Goal: Transaction & Acquisition: Purchase product/service

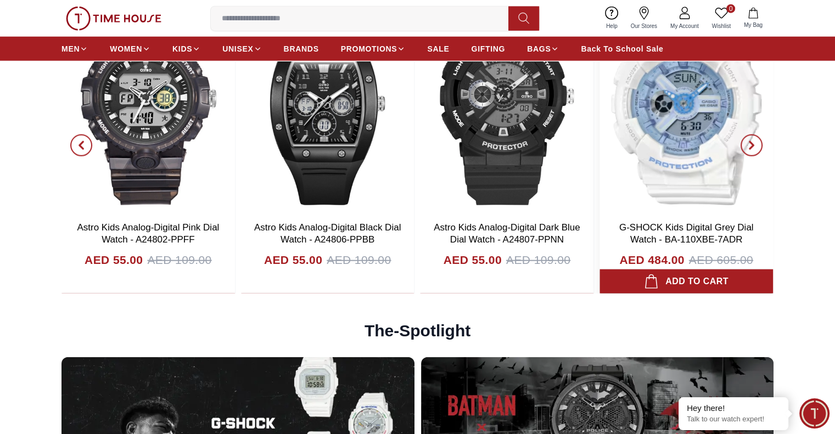
scroll to position [2525, 0]
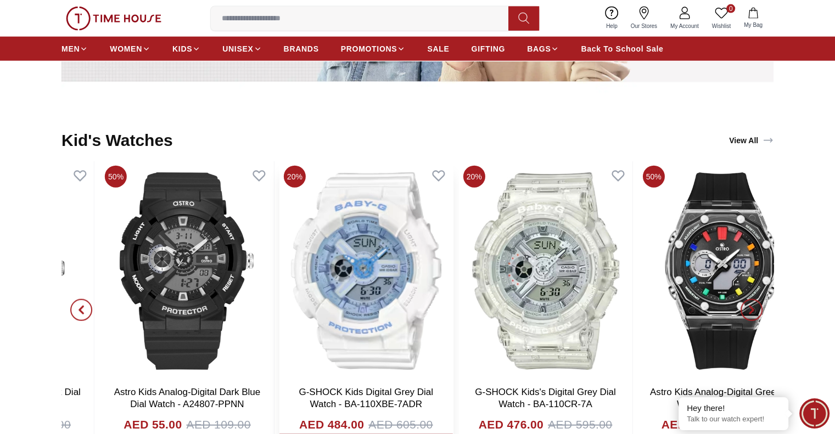
click at [283, 265] on img at bounding box center [365, 271] width 173 height 220
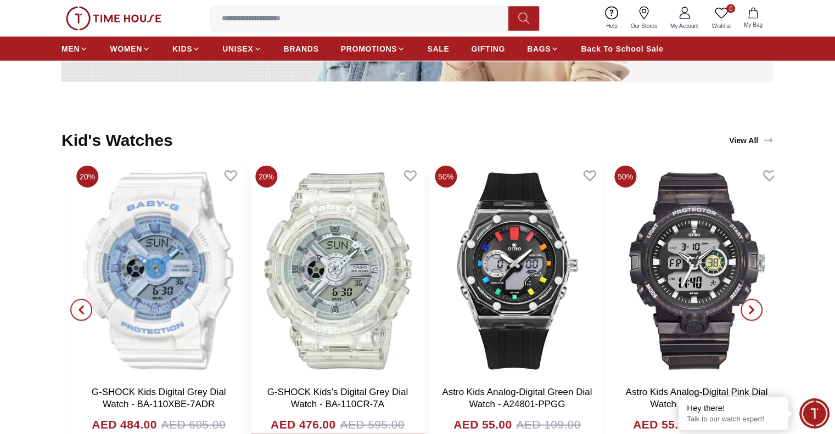
click at [283, 270] on img at bounding box center [337, 271] width 173 height 220
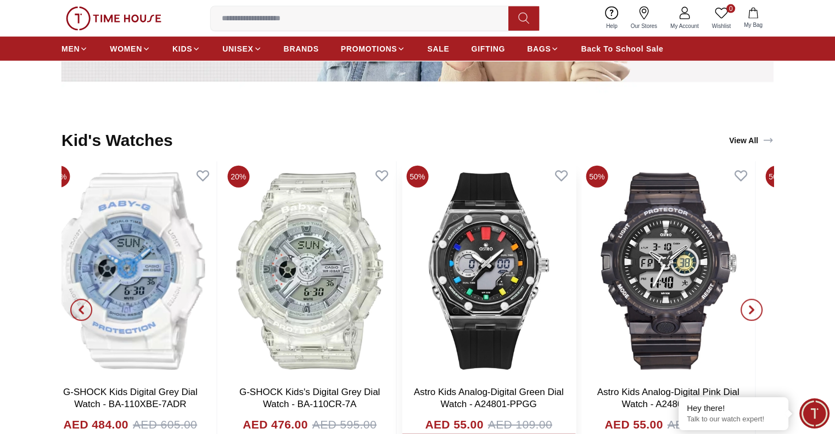
click at [402, 285] on img at bounding box center [488, 271] width 173 height 220
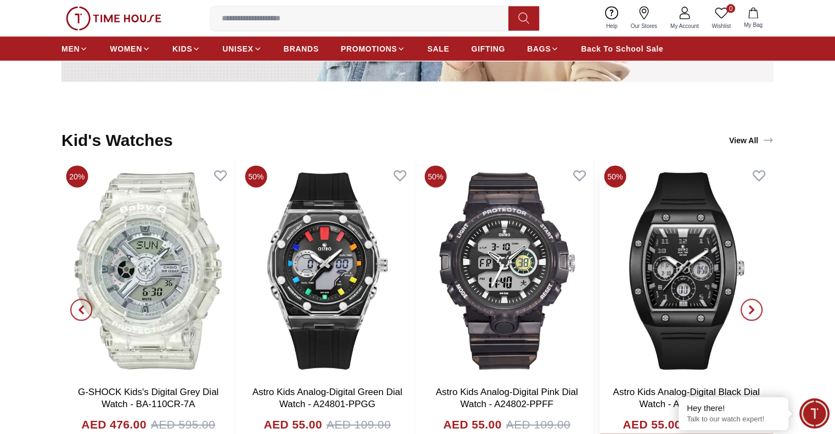
click at [599, 281] on img at bounding box center [685, 271] width 173 height 220
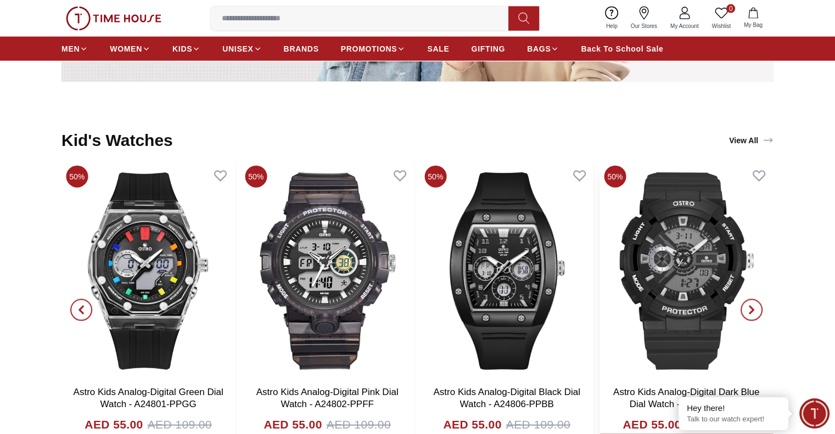
click at [599, 290] on img at bounding box center [685, 271] width 173 height 220
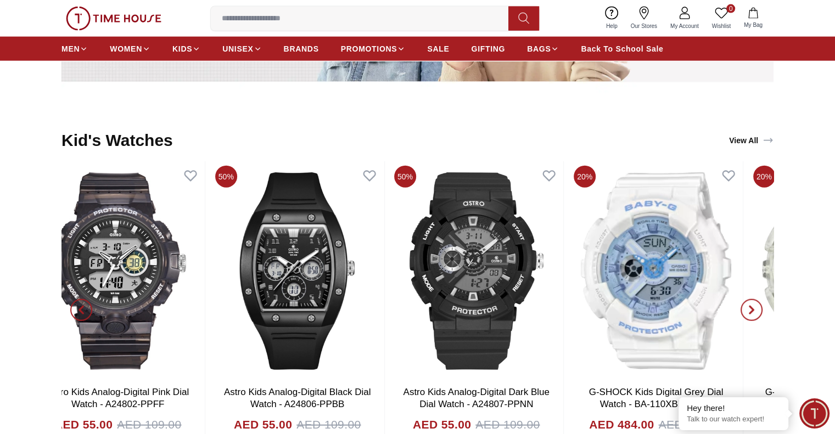
click at [569, 290] on img at bounding box center [655, 271] width 173 height 220
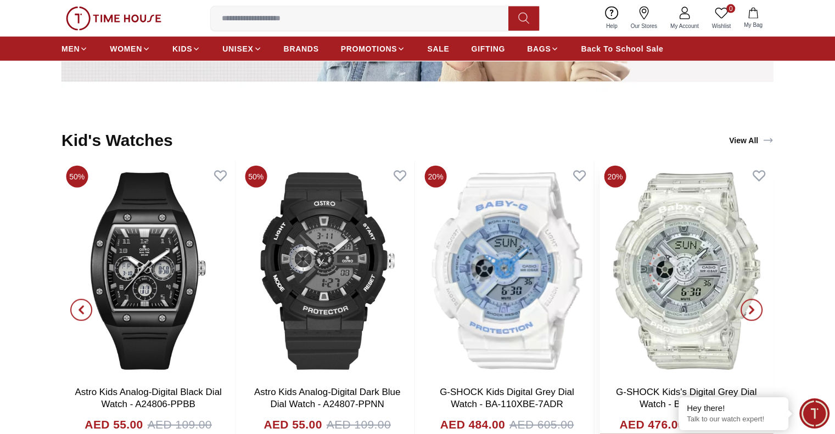
click at [599, 296] on img at bounding box center [685, 271] width 173 height 220
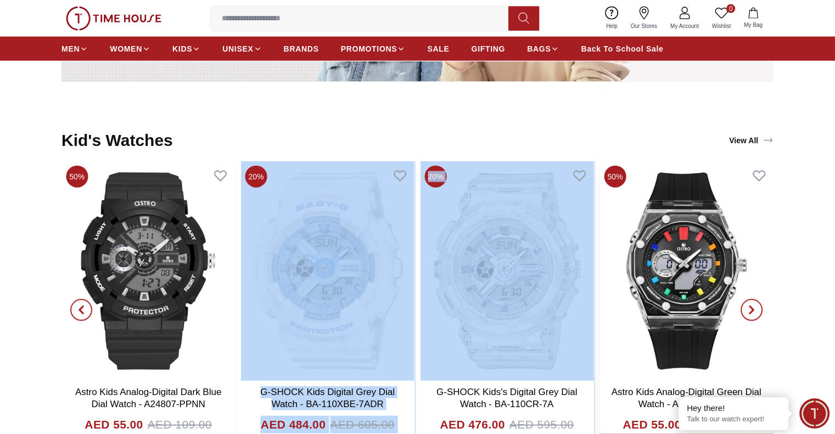
drag, startPoint x: 771, startPoint y: 300, endPoint x: 660, endPoint y: 294, distance: 111.0
click at [654, 294] on section "Kid's Watches View All 50% Astro Kids Analog-Digital Pink Dial Watch - A24802-P…" at bounding box center [417, 289] width 835 height 339
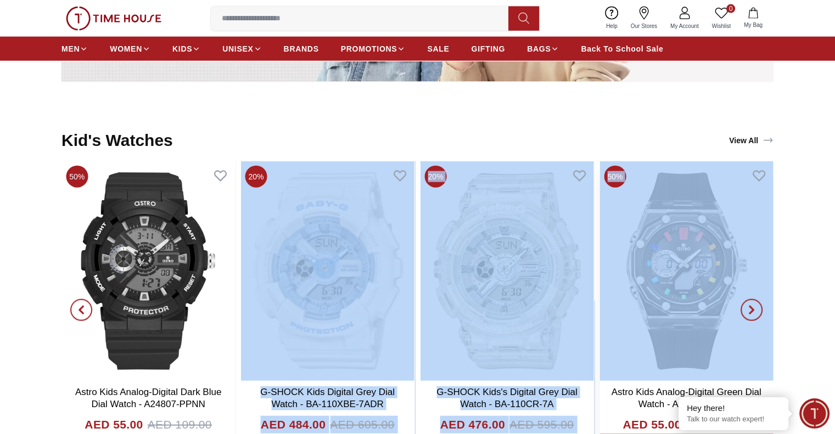
click at [602, 285] on img at bounding box center [685, 271] width 173 height 220
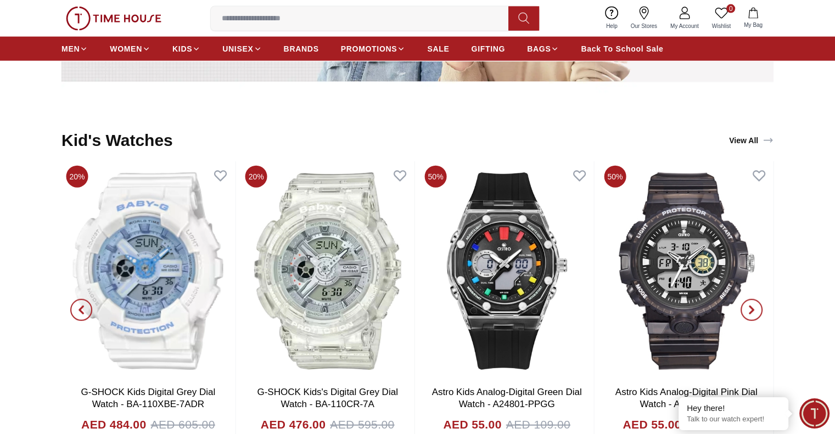
click at [540, 127] on div "Kid's Watches View All" at bounding box center [417, 141] width 712 height 42
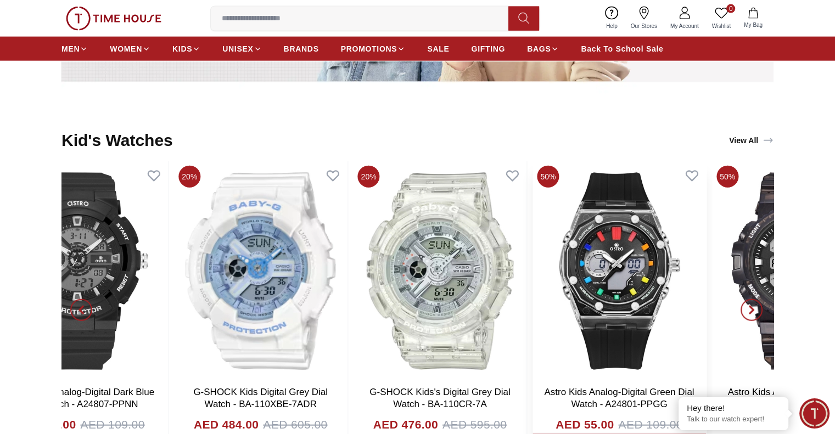
click at [649, 302] on img at bounding box center [618, 271] width 173 height 220
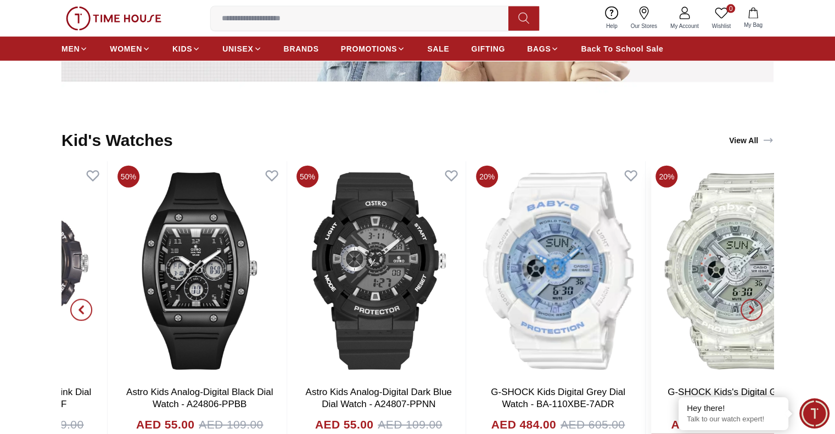
click at [466, 293] on div "50% Astro Kids Analog-Digital Green Dial Watch - A24801-PPGG AED 55.00 AED 109.…" at bounding box center [110, 309] width 712 height 297
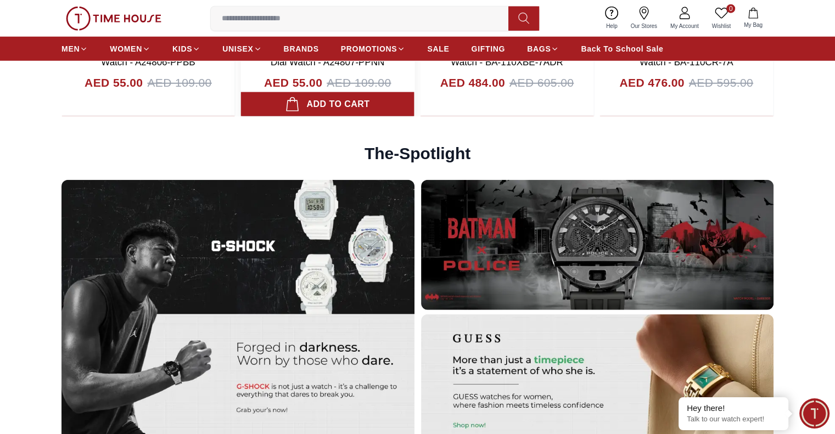
scroll to position [2909, 0]
